Goal: Task Accomplishment & Management: Use online tool/utility

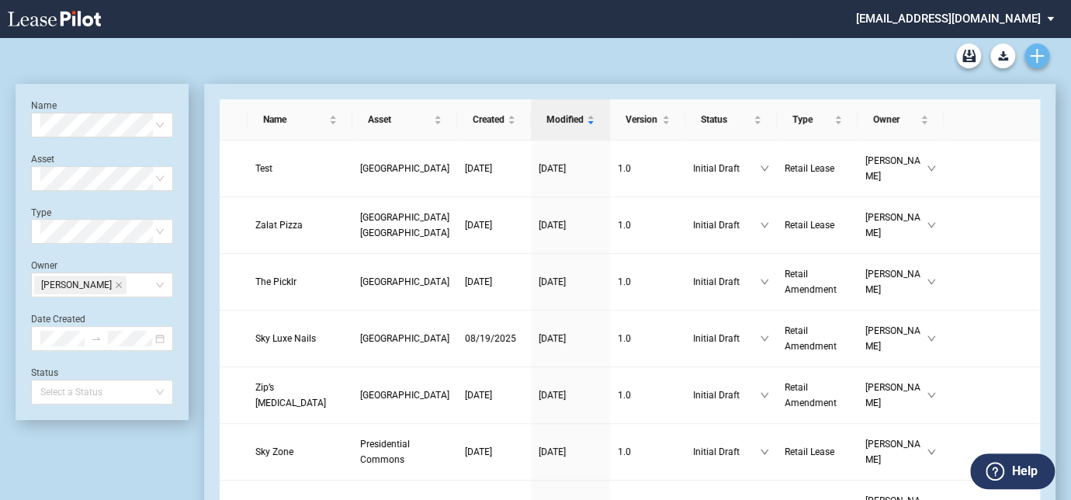
click at [1043, 56] on use "Create new document" at bounding box center [1037, 56] width 14 height 14
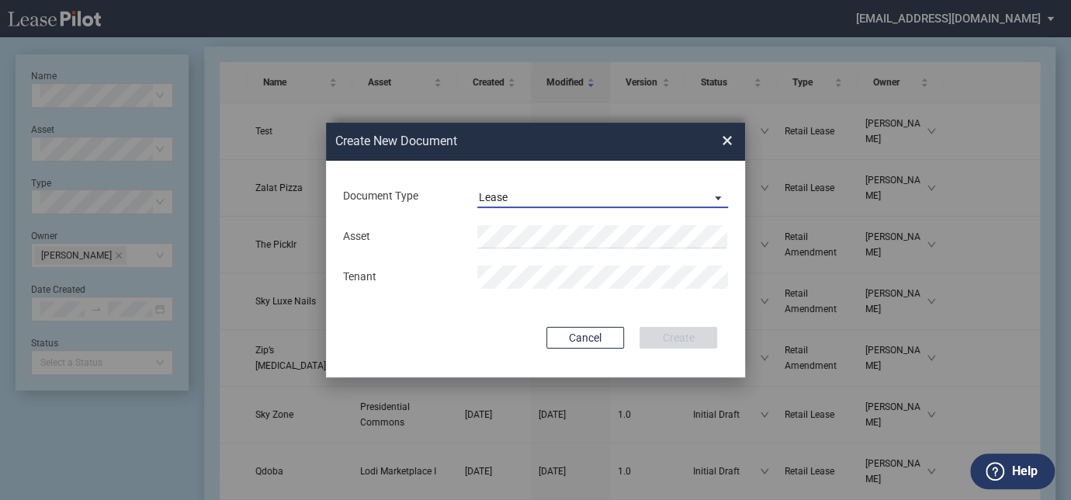
click at [535, 193] on span "Lease" at bounding box center [590, 198] width 223 height 16
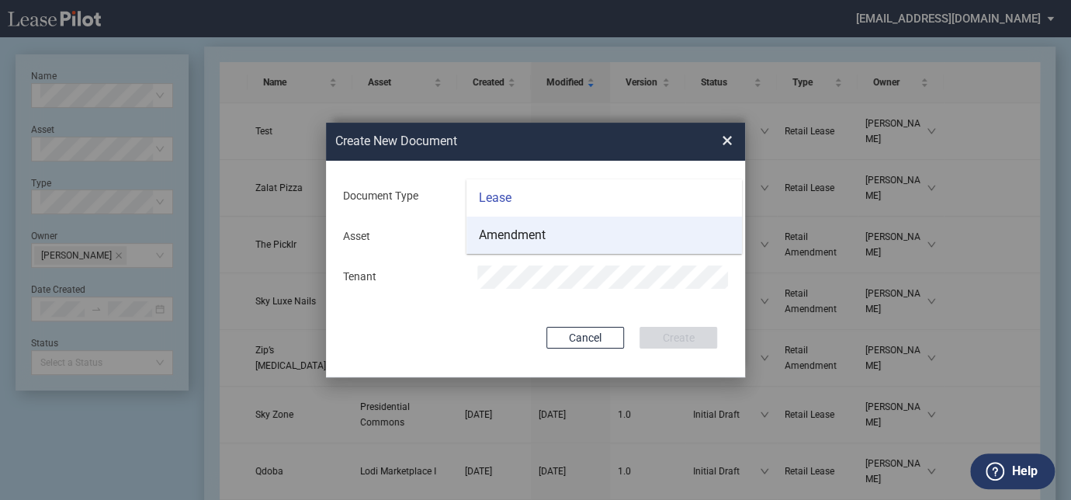
click at [533, 238] on div "Amendment" at bounding box center [512, 235] width 67 height 17
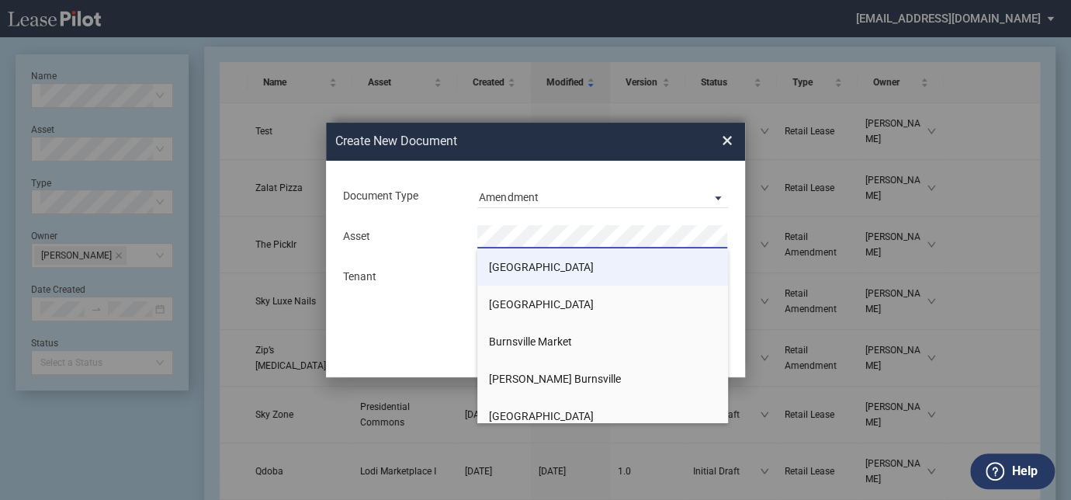
click at [532, 267] on span "[GEOGRAPHIC_DATA]" at bounding box center [541, 267] width 105 height 12
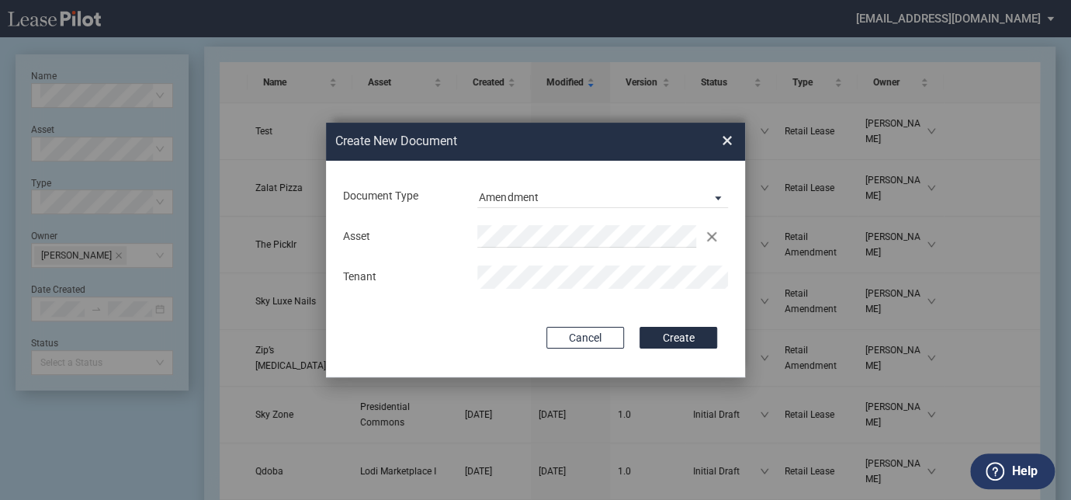
click at [640, 327] on button "Create" at bounding box center [679, 338] width 78 height 22
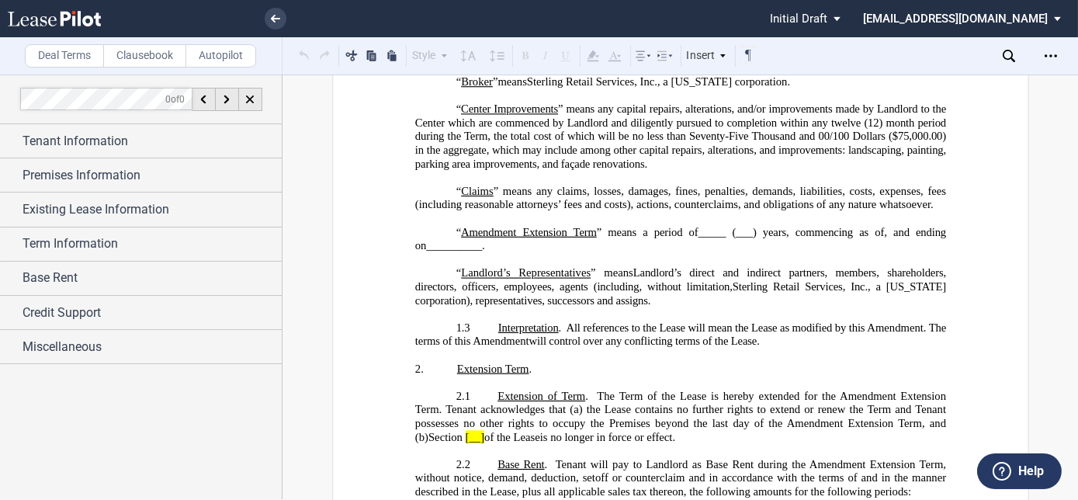
scroll to position [1129, 0]
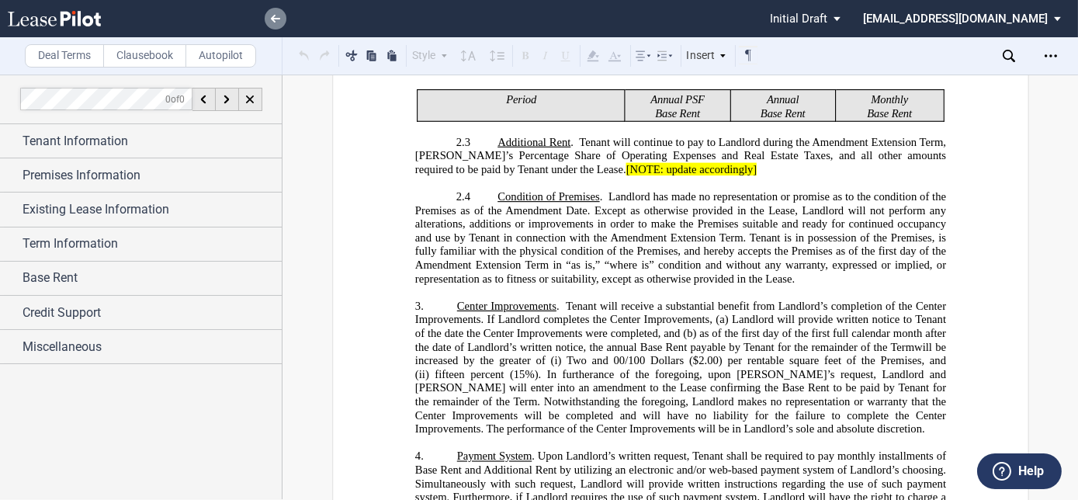
click at [273, 20] on icon at bounding box center [275, 19] width 9 height 8
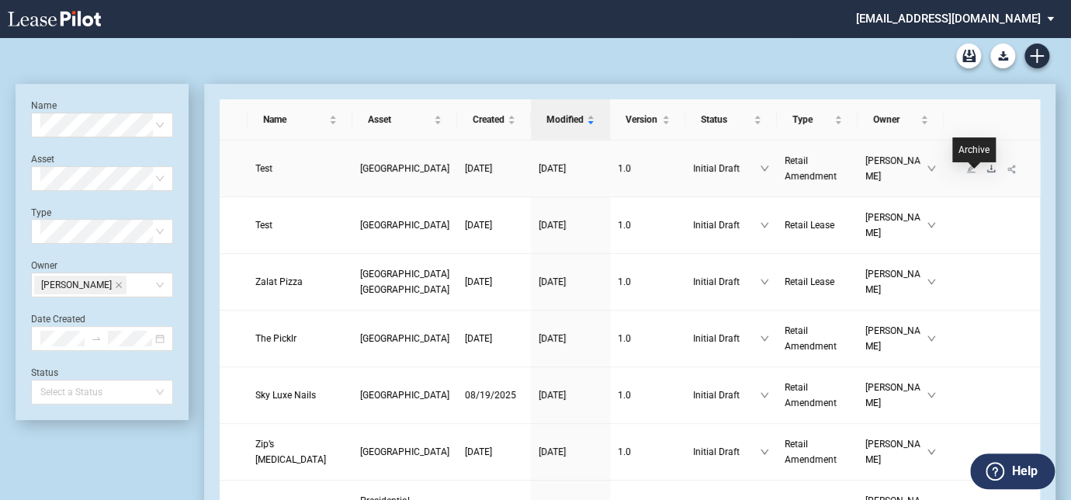
click at [987, 173] on icon "download" at bounding box center [991, 168] width 9 height 9
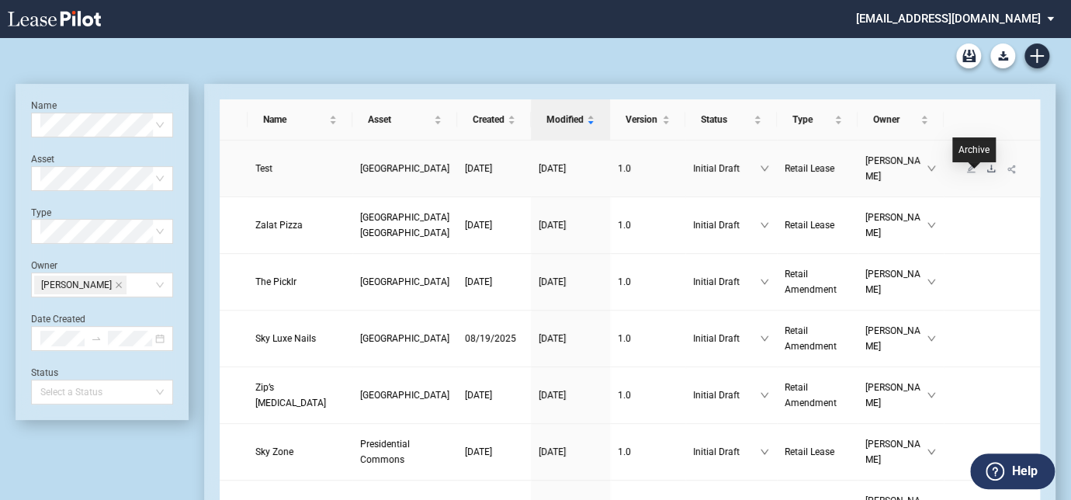
click at [987, 172] on icon "download" at bounding box center [991, 168] width 9 height 9
